Goal: Find specific page/section: Find specific page/section

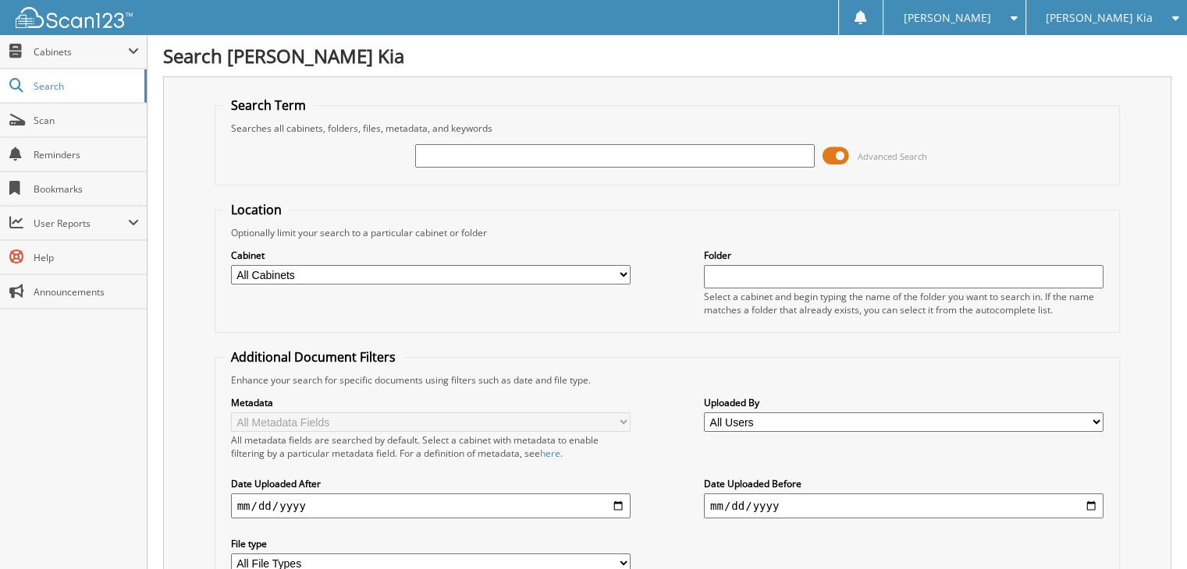
click at [535, 154] on input "text" at bounding box center [614, 155] width 399 height 23
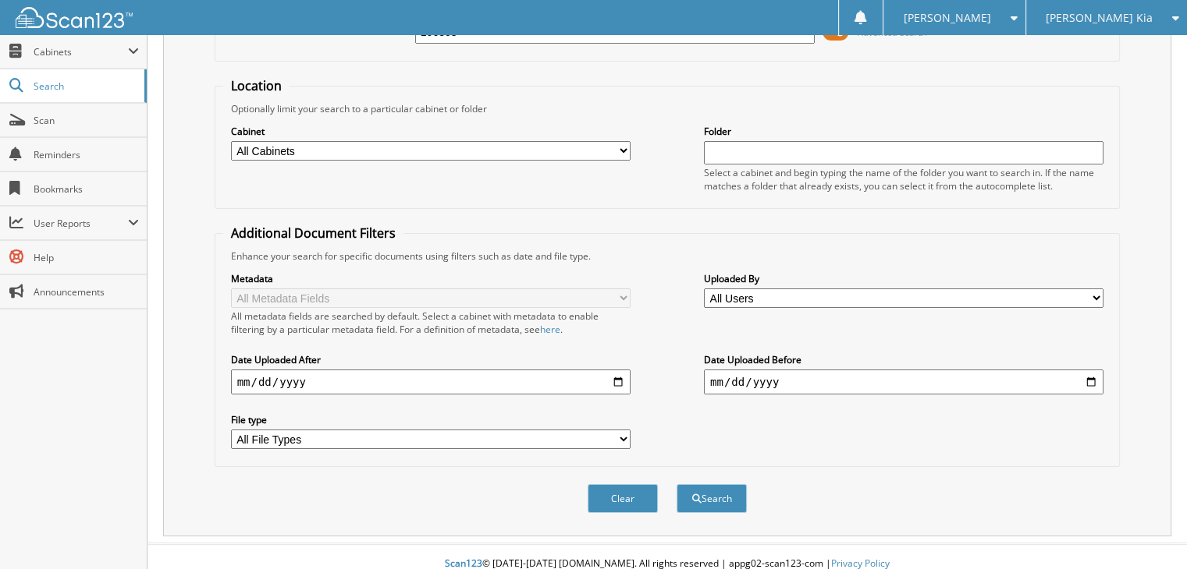
scroll to position [125, 0]
type input "106803"
click at [711, 484] on button "Search" at bounding box center [711, 498] width 70 height 29
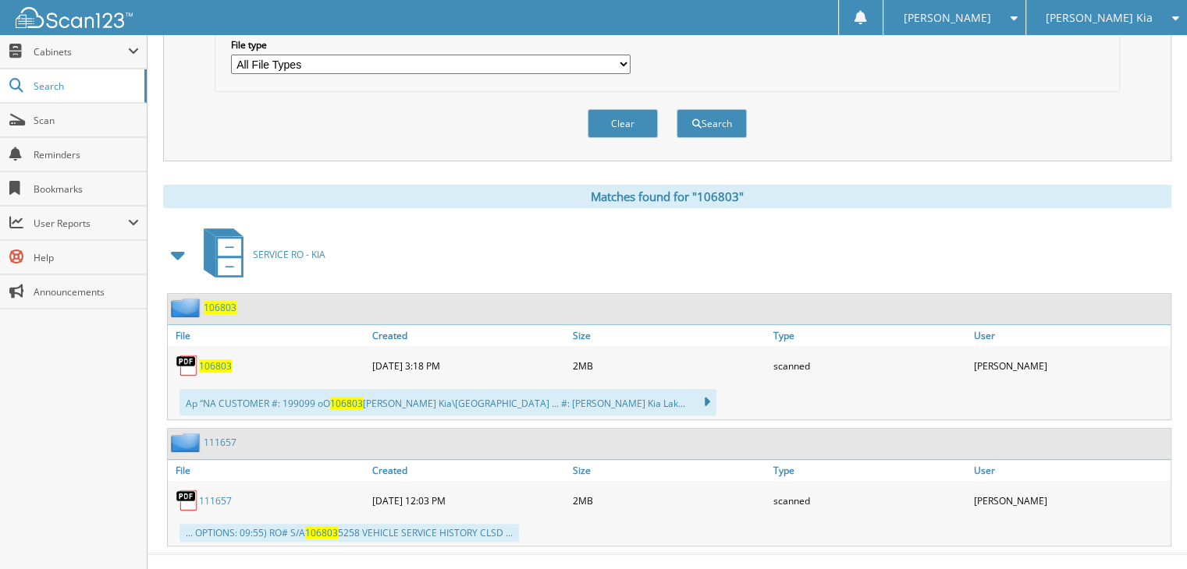
scroll to position [506, 0]
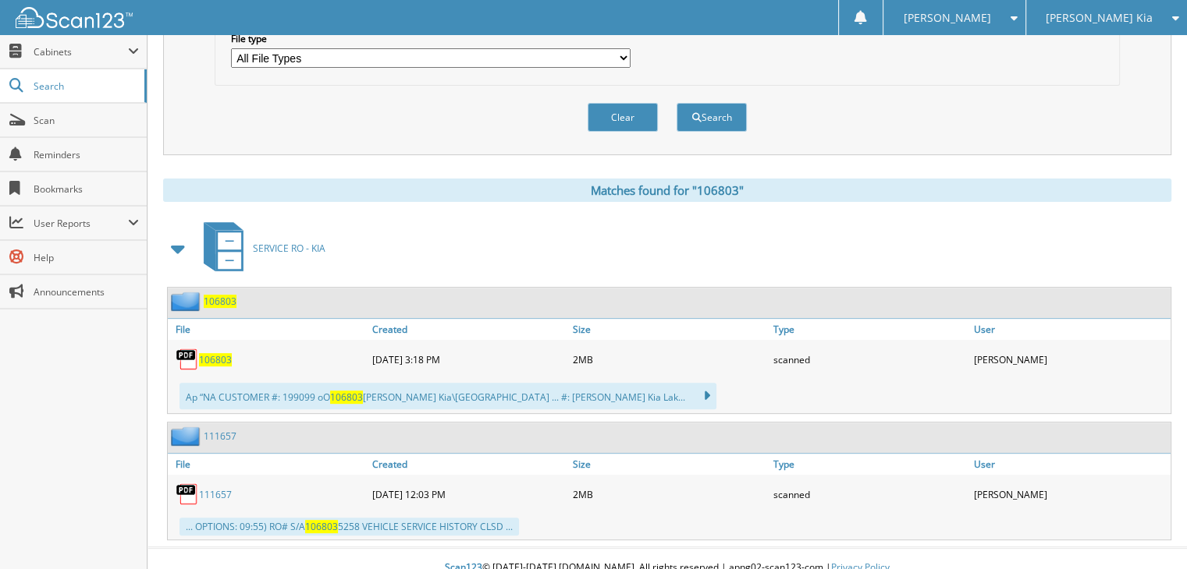
click at [222, 295] on span "106803" at bounding box center [220, 301] width 33 height 13
